Goal: Task Accomplishment & Management: Use online tool/utility

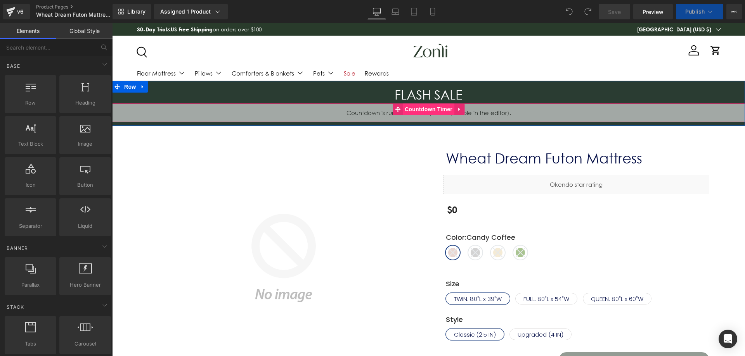
click at [410, 110] on span "Countdown Timer" at bounding box center [429, 110] width 52 height 12
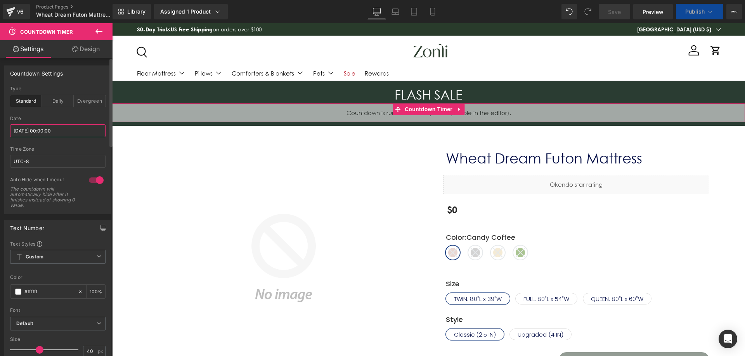
click at [74, 127] on input "[DATE] 00:00:00" at bounding box center [57, 131] width 95 height 13
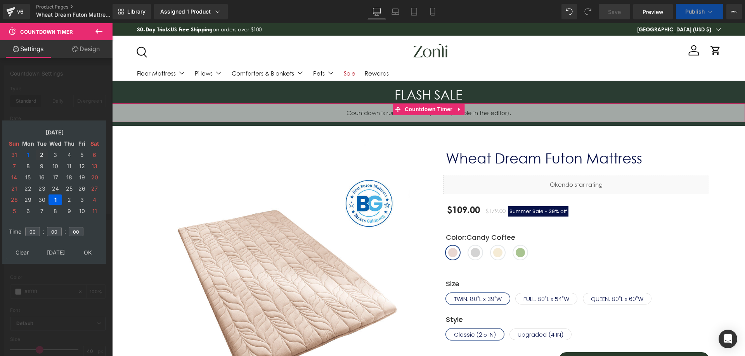
click at [40, 155] on td "2" at bounding box center [42, 155] width 12 height 10
drag, startPoint x: 88, startPoint y: 251, endPoint x: 104, endPoint y: 237, distance: 21.3
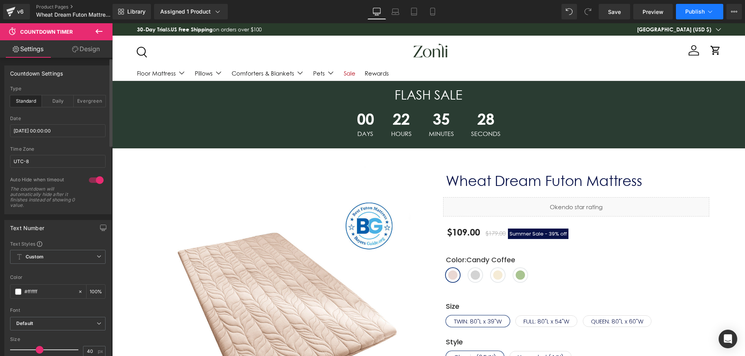
click at [688, 10] on span "Publish" at bounding box center [694, 12] width 19 height 6
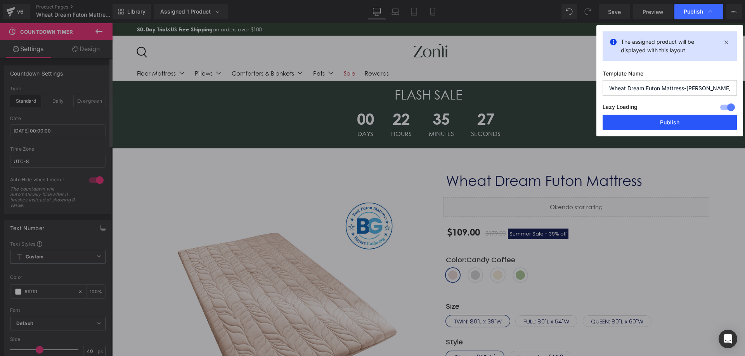
click at [668, 125] on button "Publish" at bounding box center [669, 123] width 134 height 16
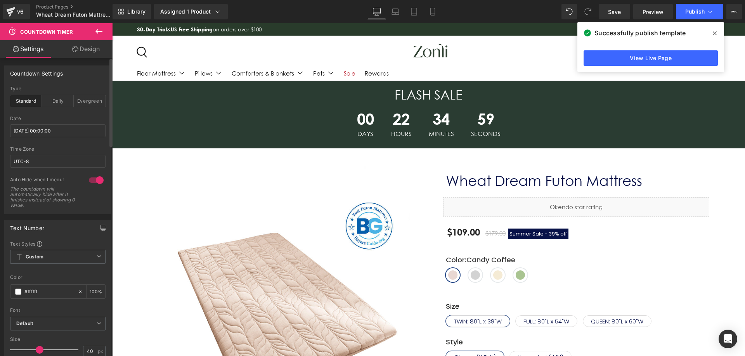
click at [717, 33] on span at bounding box center [714, 33] width 12 height 12
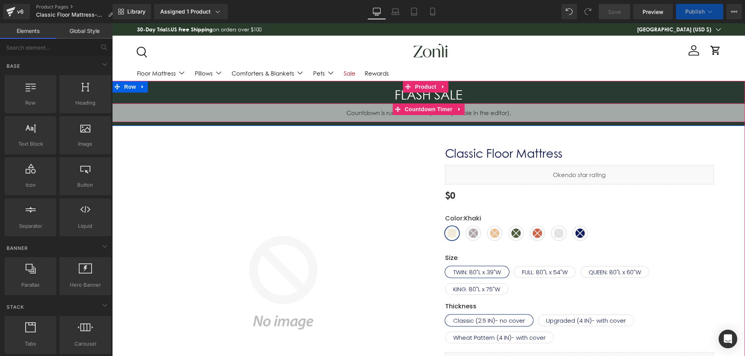
click at [419, 112] on span "Countdown Timer" at bounding box center [429, 110] width 52 height 12
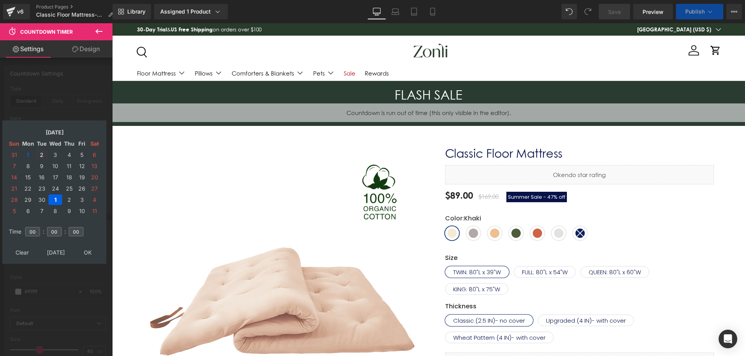
click at [38, 156] on td "2" at bounding box center [42, 155] width 12 height 10
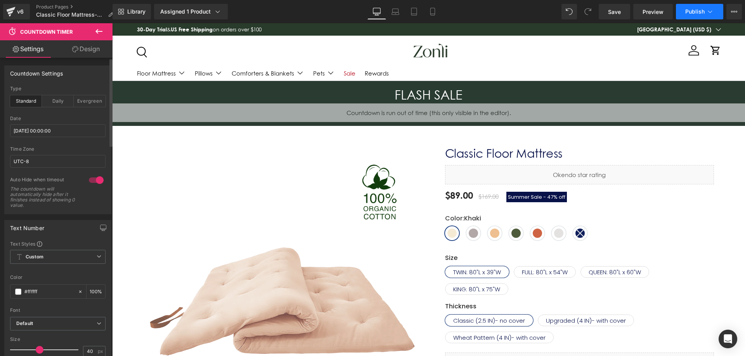
click at [702, 11] on span "Publish" at bounding box center [694, 12] width 19 height 6
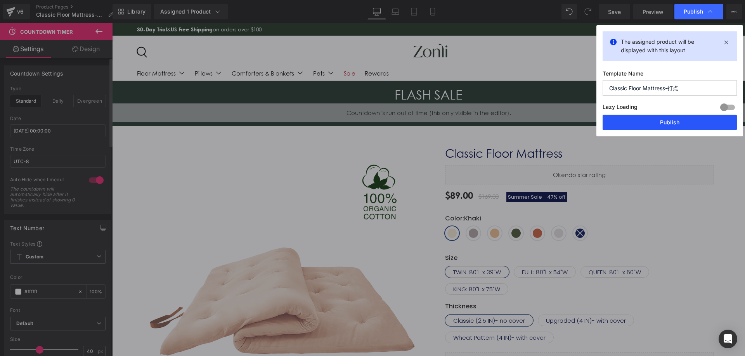
click at [661, 125] on button "Publish" at bounding box center [669, 123] width 134 height 16
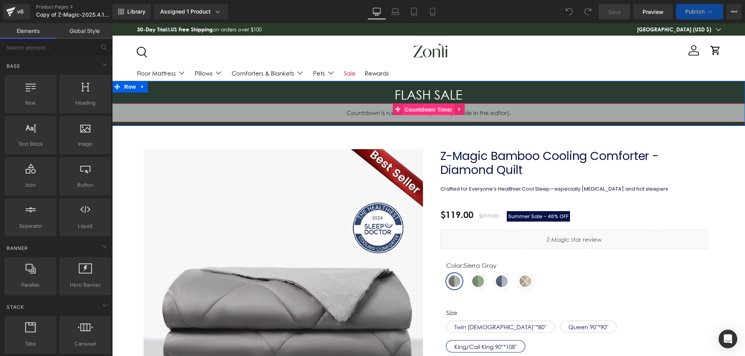
click at [417, 111] on span "Countdown Timer" at bounding box center [429, 110] width 52 height 12
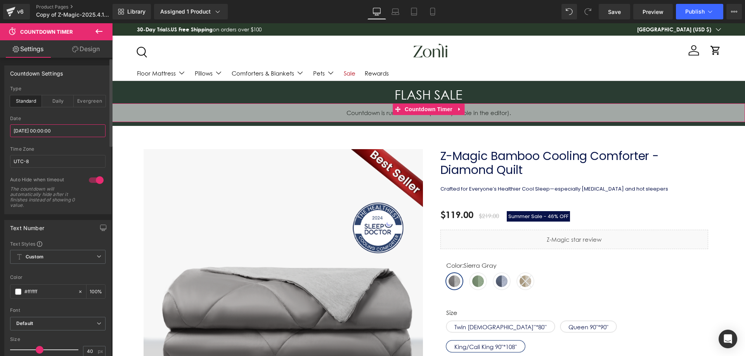
click at [66, 130] on input "[DATE] 00:00:00" at bounding box center [57, 131] width 95 height 13
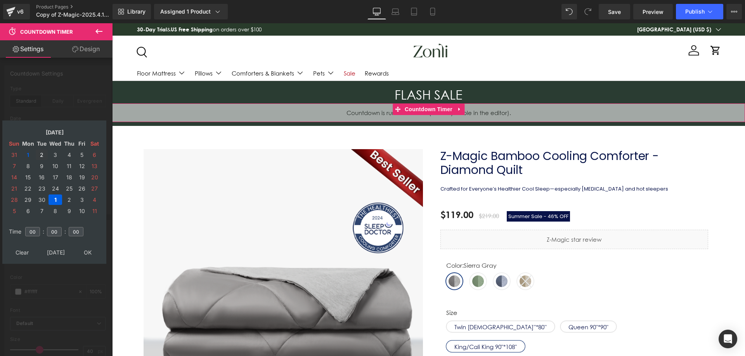
click at [38, 155] on td "2" at bounding box center [42, 155] width 12 height 10
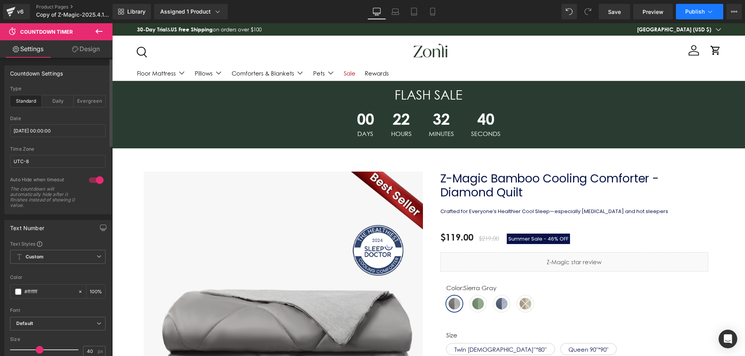
click at [701, 14] on span "Publish" at bounding box center [694, 12] width 19 height 6
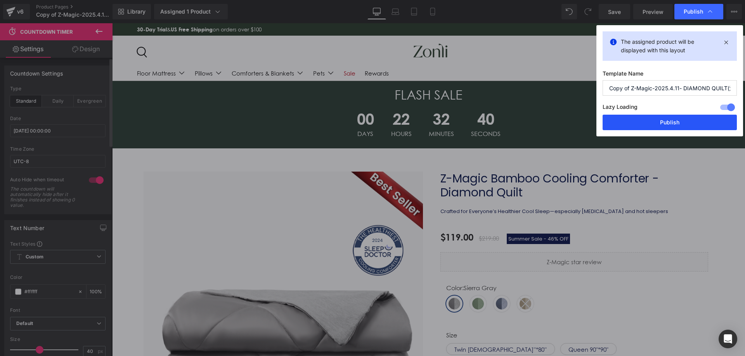
click at [655, 125] on button "Publish" at bounding box center [669, 123] width 134 height 16
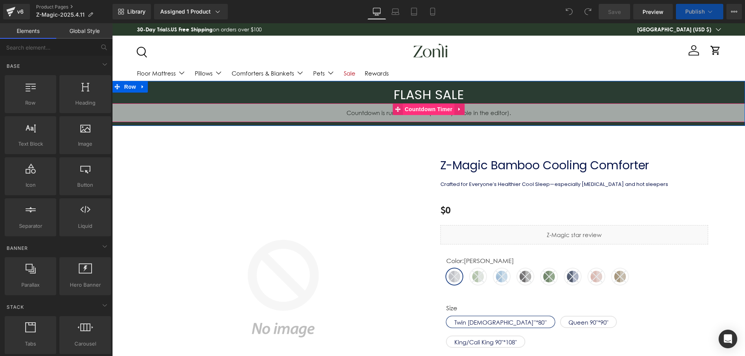
click at [436, 109] on span "Countdown Timer" at bounding box center [429, 110] width 52 height 12
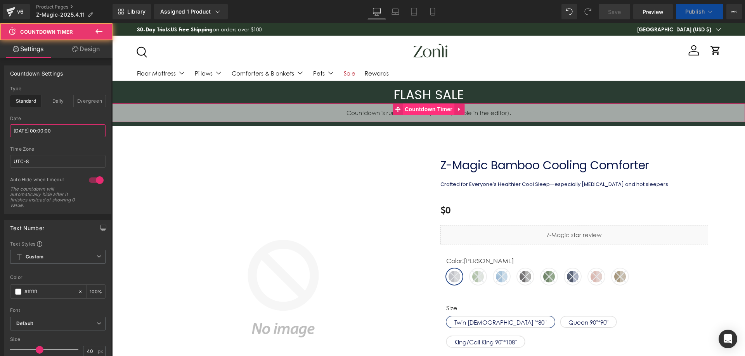
click at [69, 128] on input "[DATE] 00:00:00" at bounding box center [57, 131] width 95 height 13
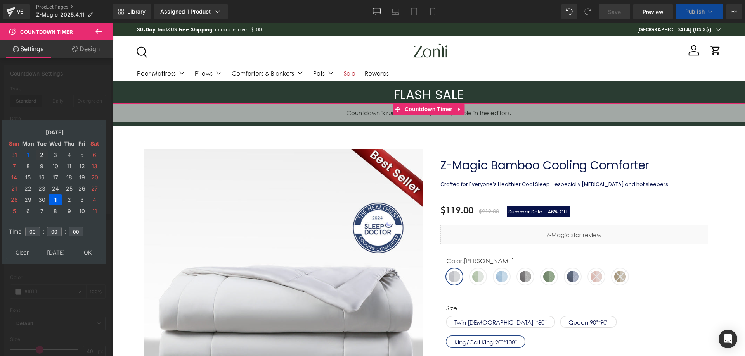
drag, startPoint x: 38, startPoint y: 156, endPoint x: 72, endPoint y: 206, distance: 60.1
click at [38, 156] on td "2" at bounding box center [42, 155] width 12 height 10
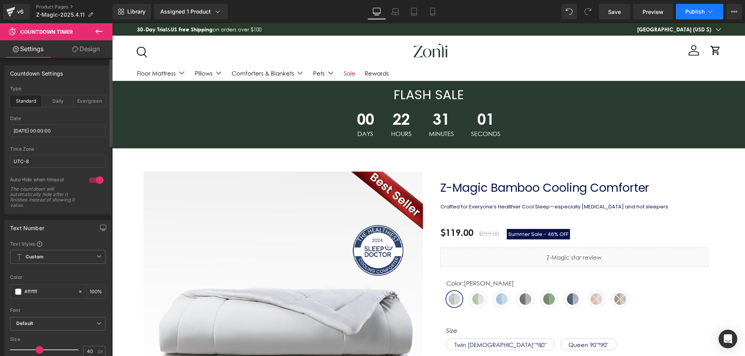
click at [690, 9] on span "Publish" at bounding box center [694, 12] width 19 height 6
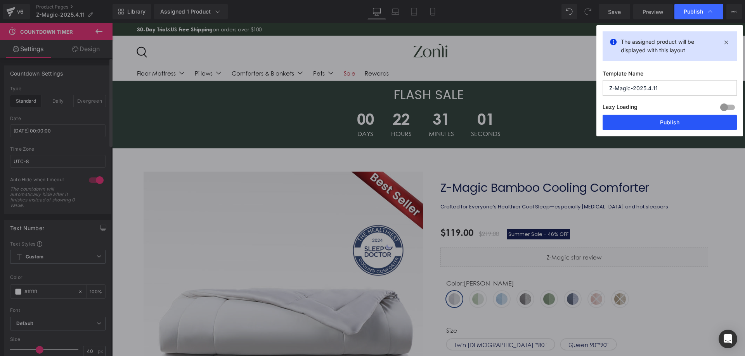
click at [638, 124] on button "Publish" at bounding box center [669, 123] width 134 height 16
